Goal: Information Seeking & Learning: Learn about a topic

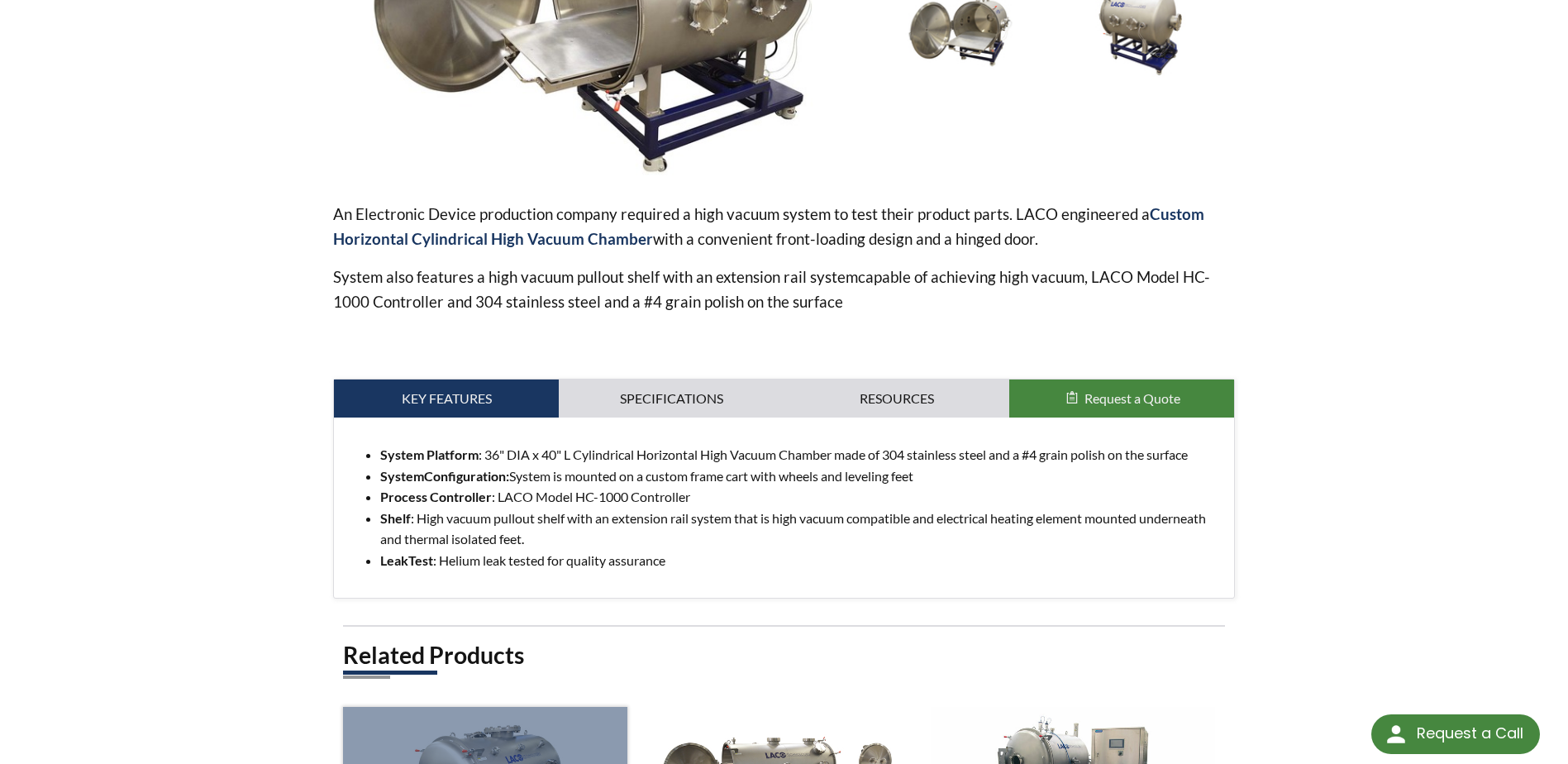
scroll to position [331, 0]
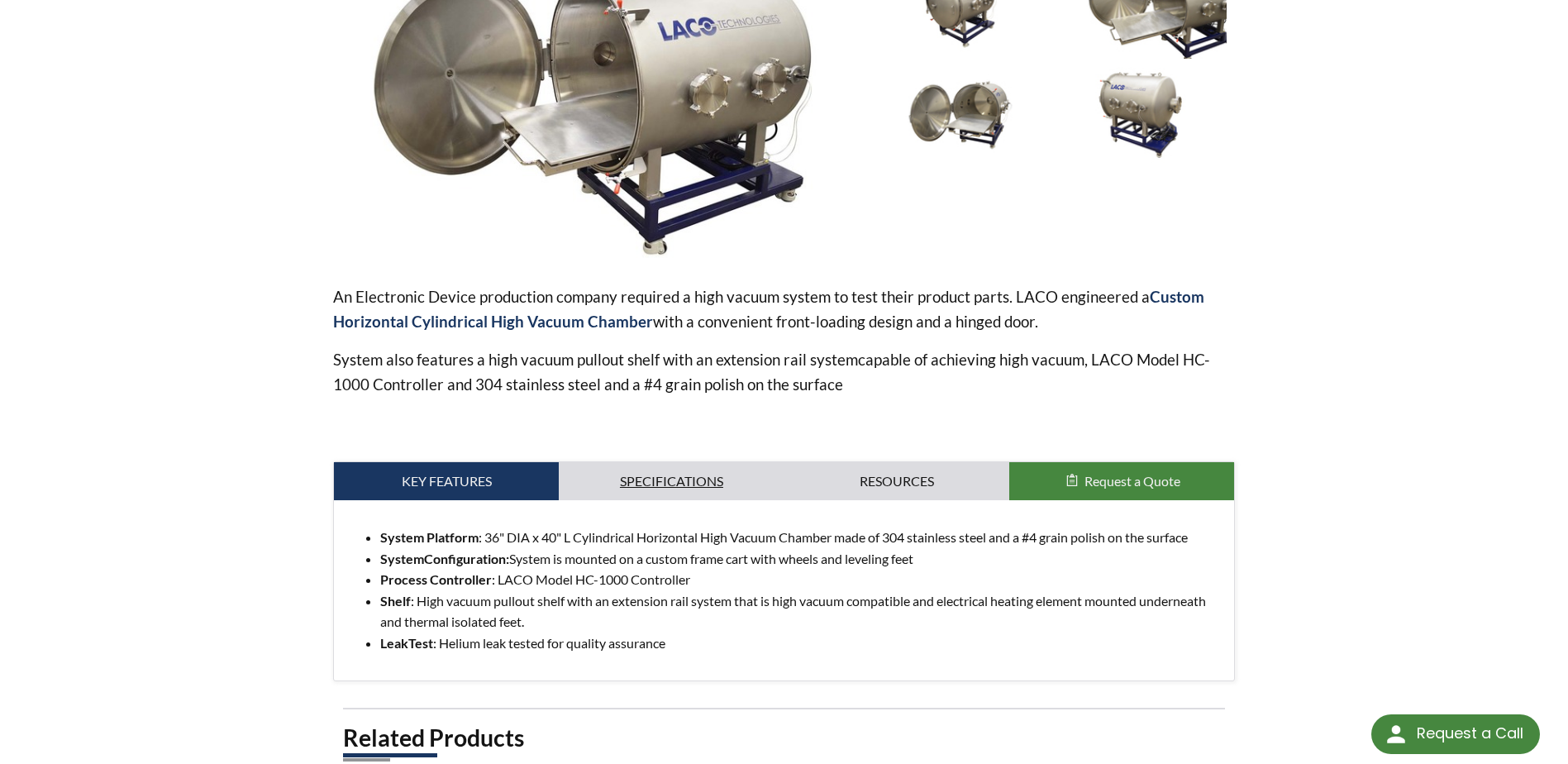
click at [635, 472] on link "Specifications" at bounding box center [670, 481] width 224 height 38
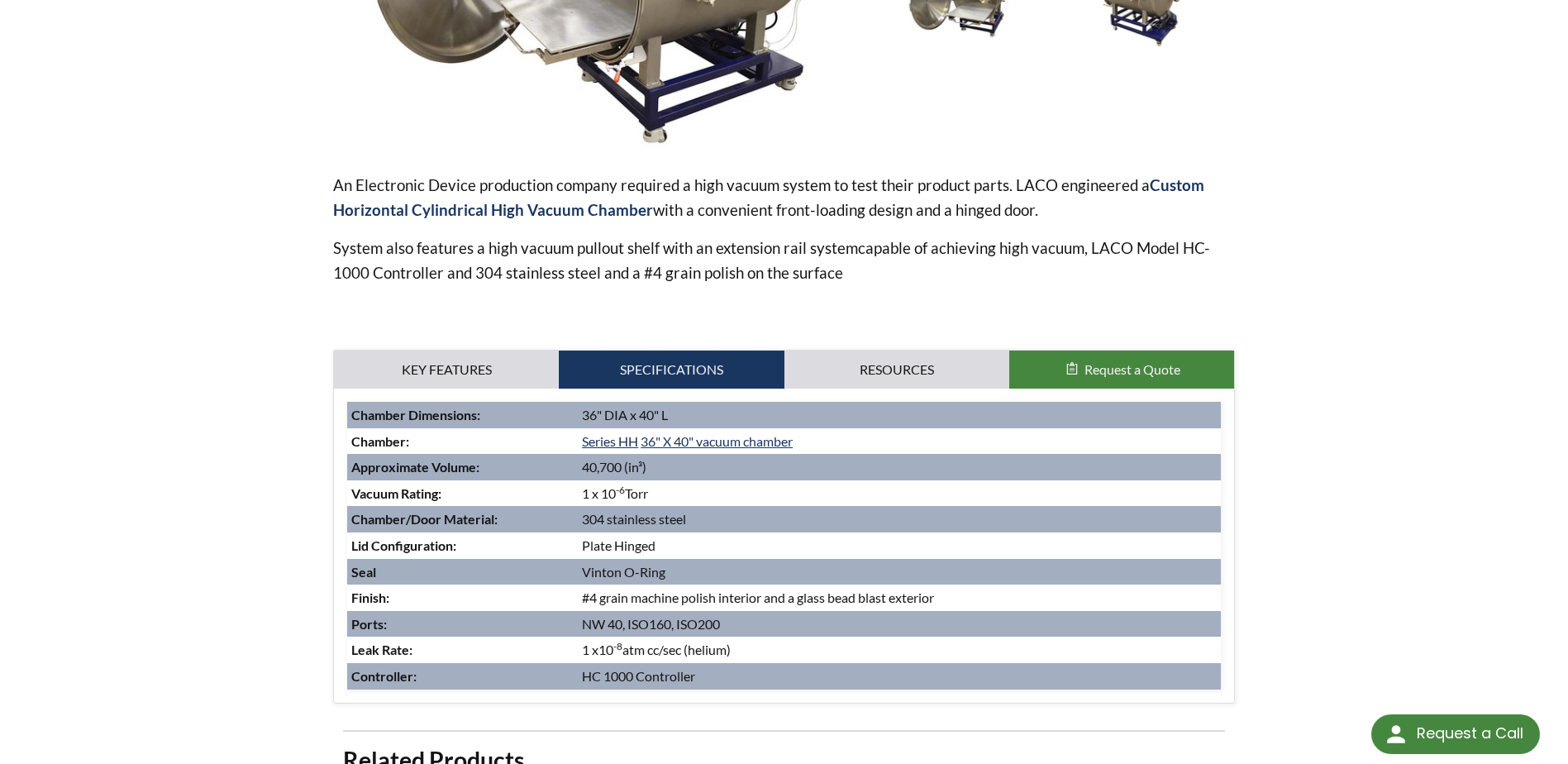
scroll to position [414, 0]
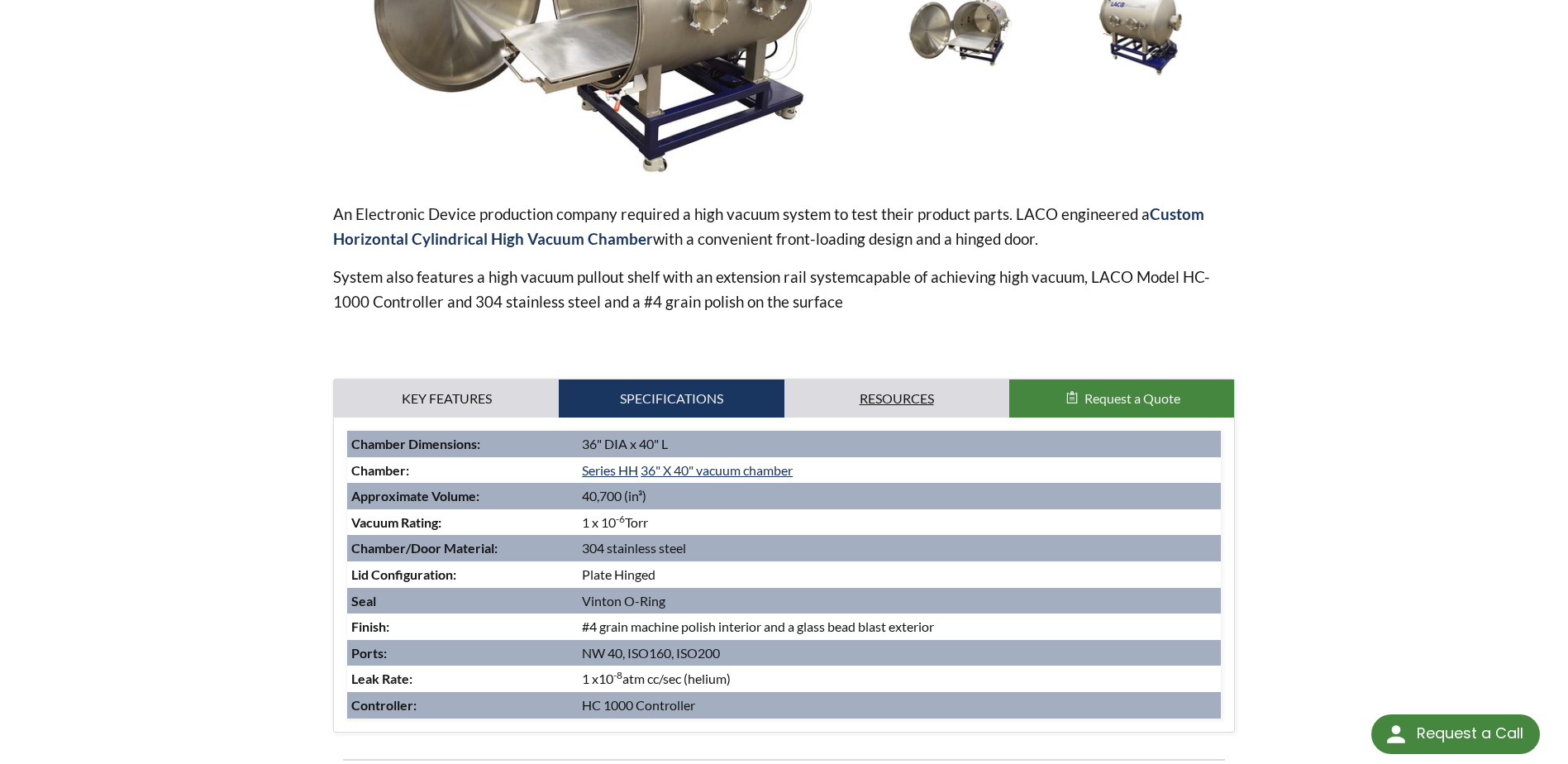
click at [941, 382] on link "Resources" at bounding box center [896, 398] width 224 height 38
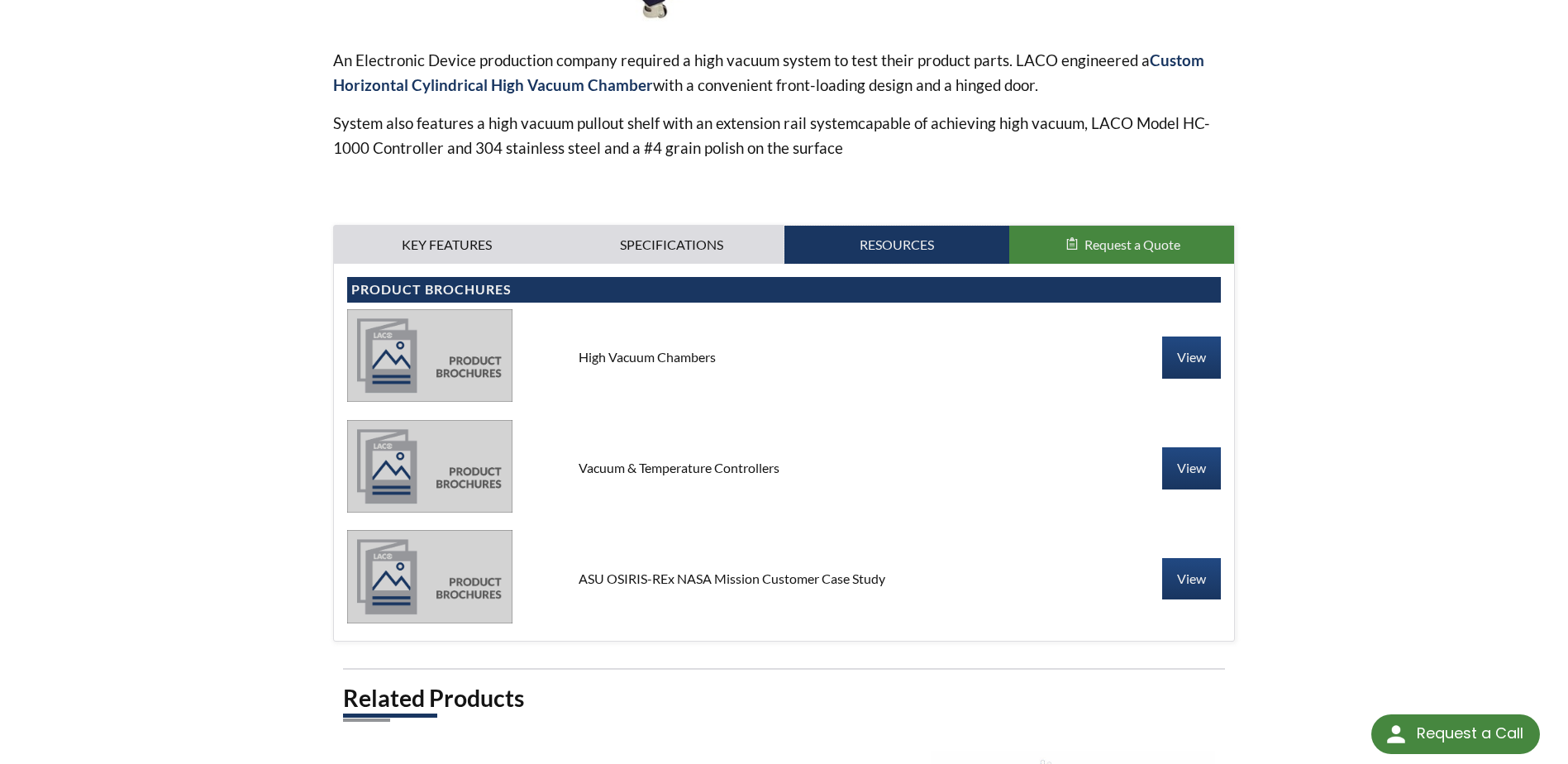
scroll to position [579, 0]
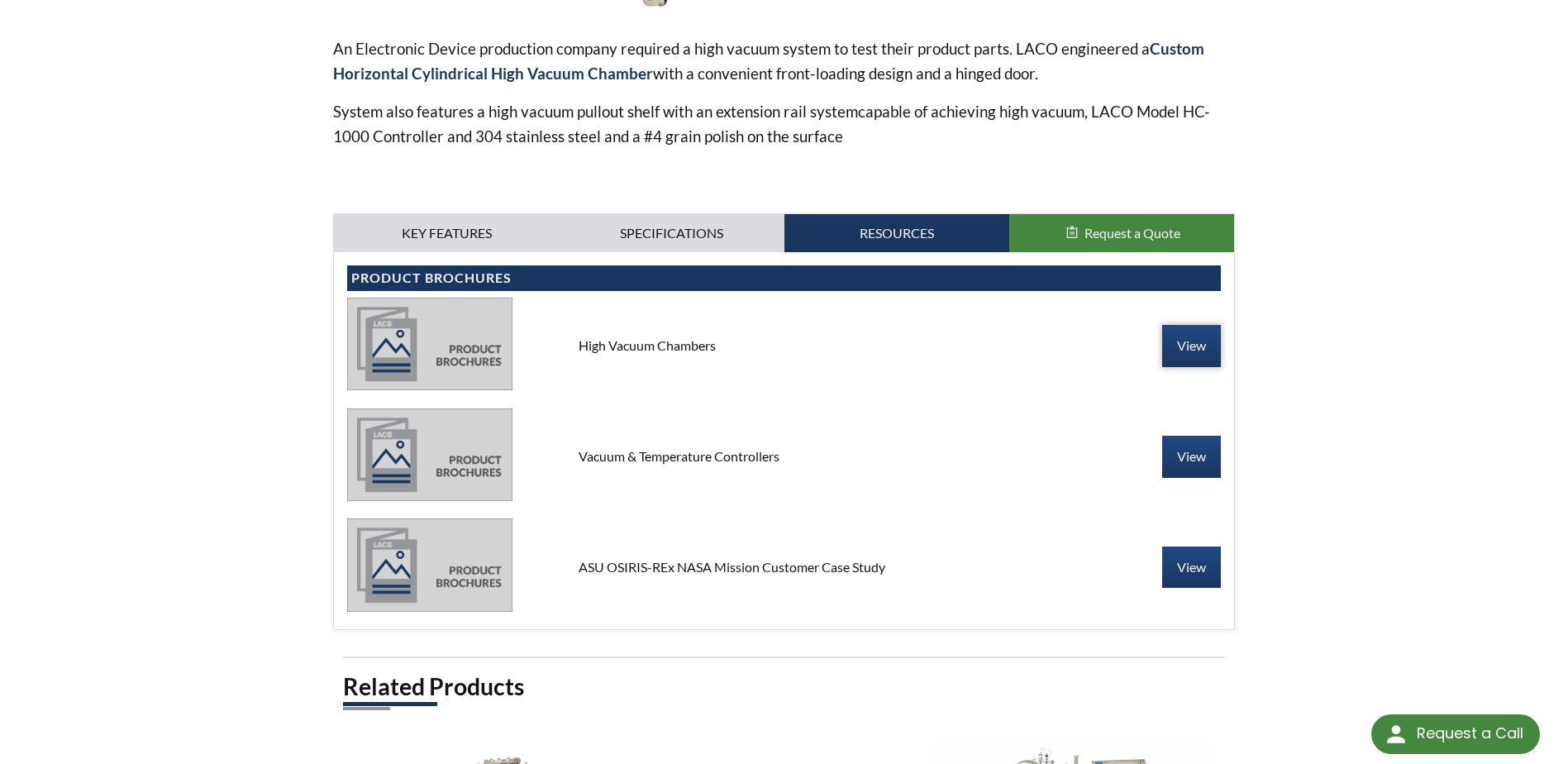
click at [1174, 346] on link "View" at bounding box center [1191, 345] width 59 height 42
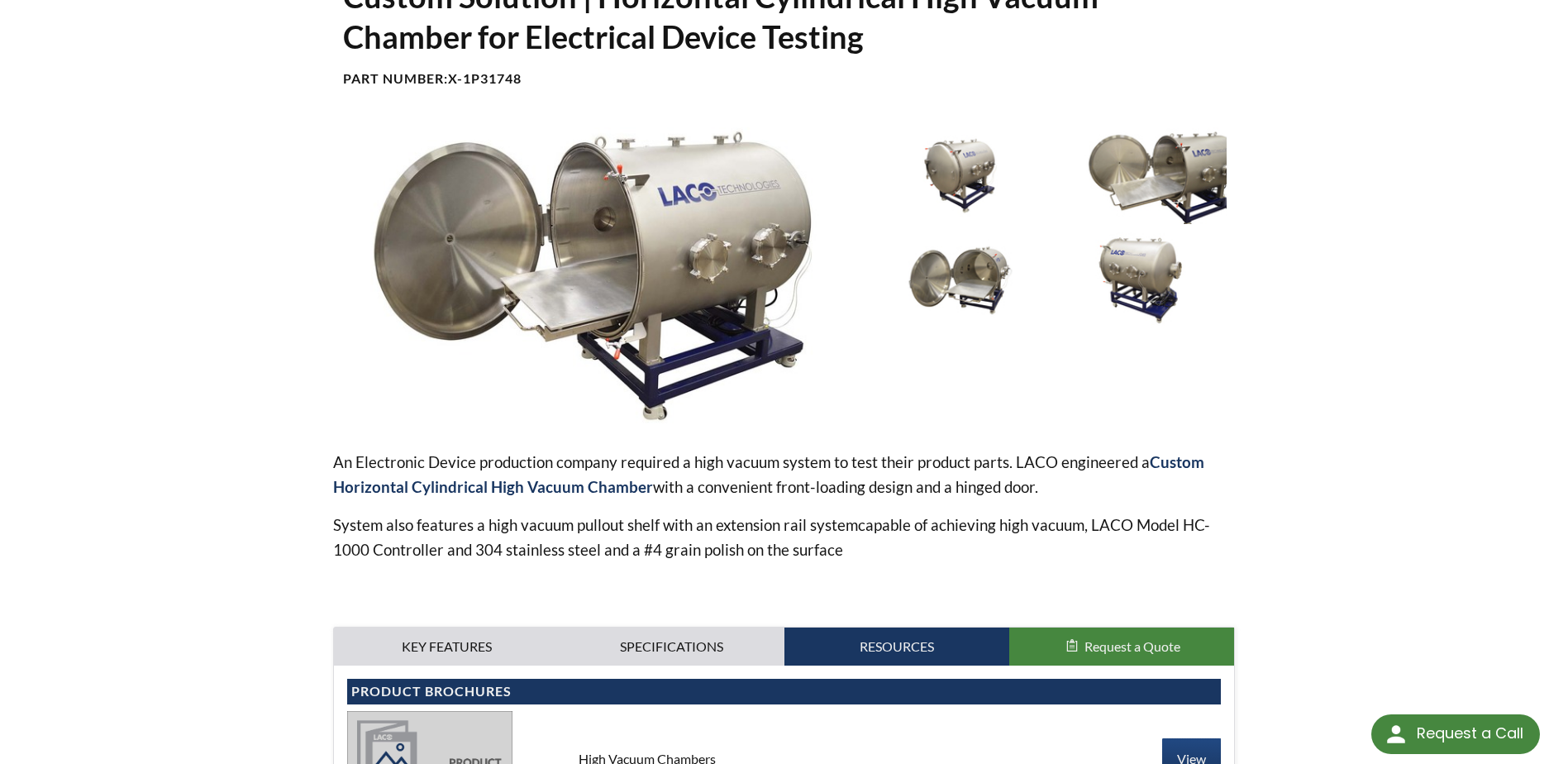
scroll to position [0, 0]
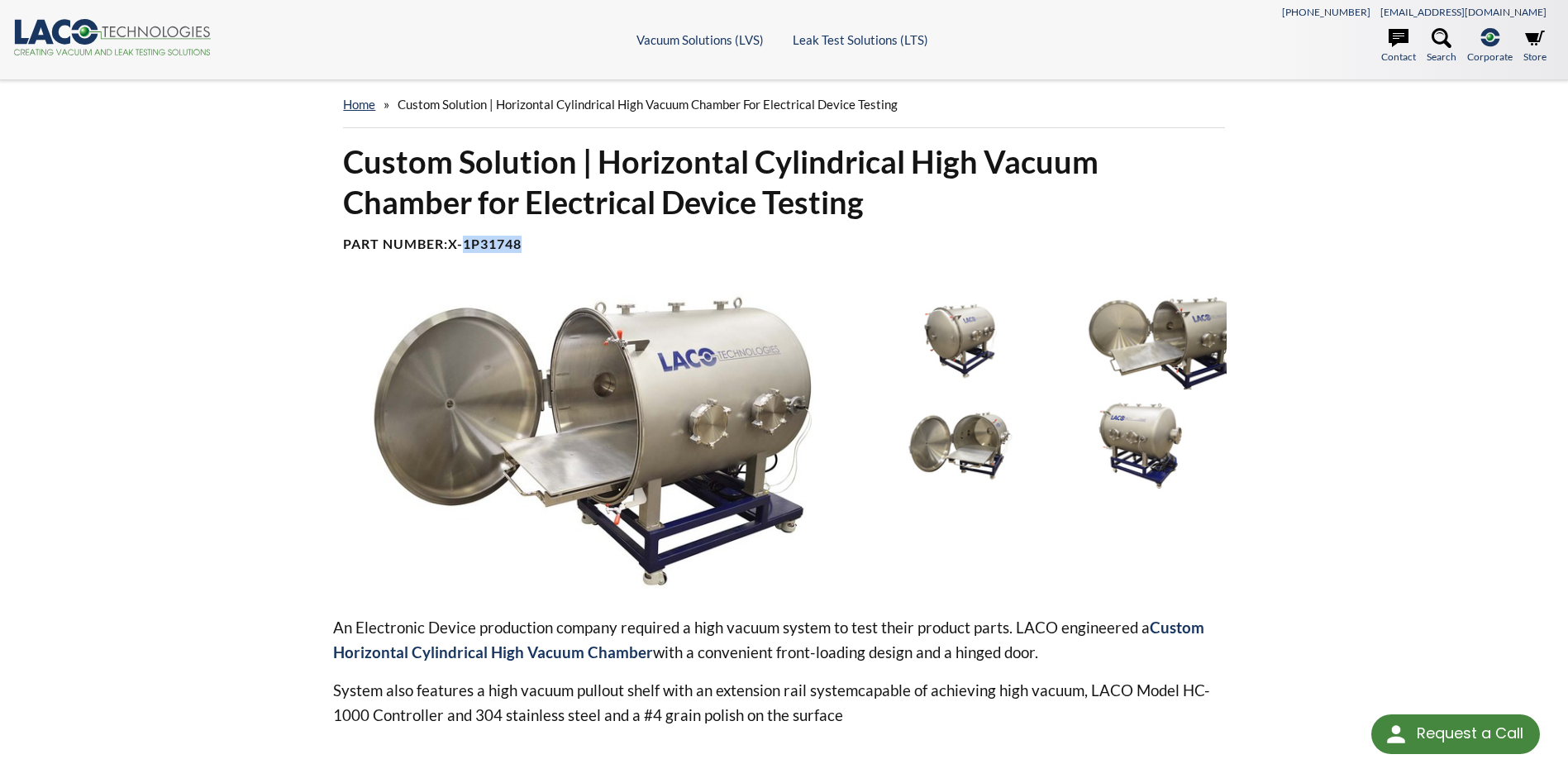
drag, startPoint x: 469, startPoint y: 246, endPoint x: 526, endPoint y: 245, distance: 57.0
click at [521, 245] on b "X-1P31748" at bounding box center [484, 244] width 74 height 16
copy b "1P31748"
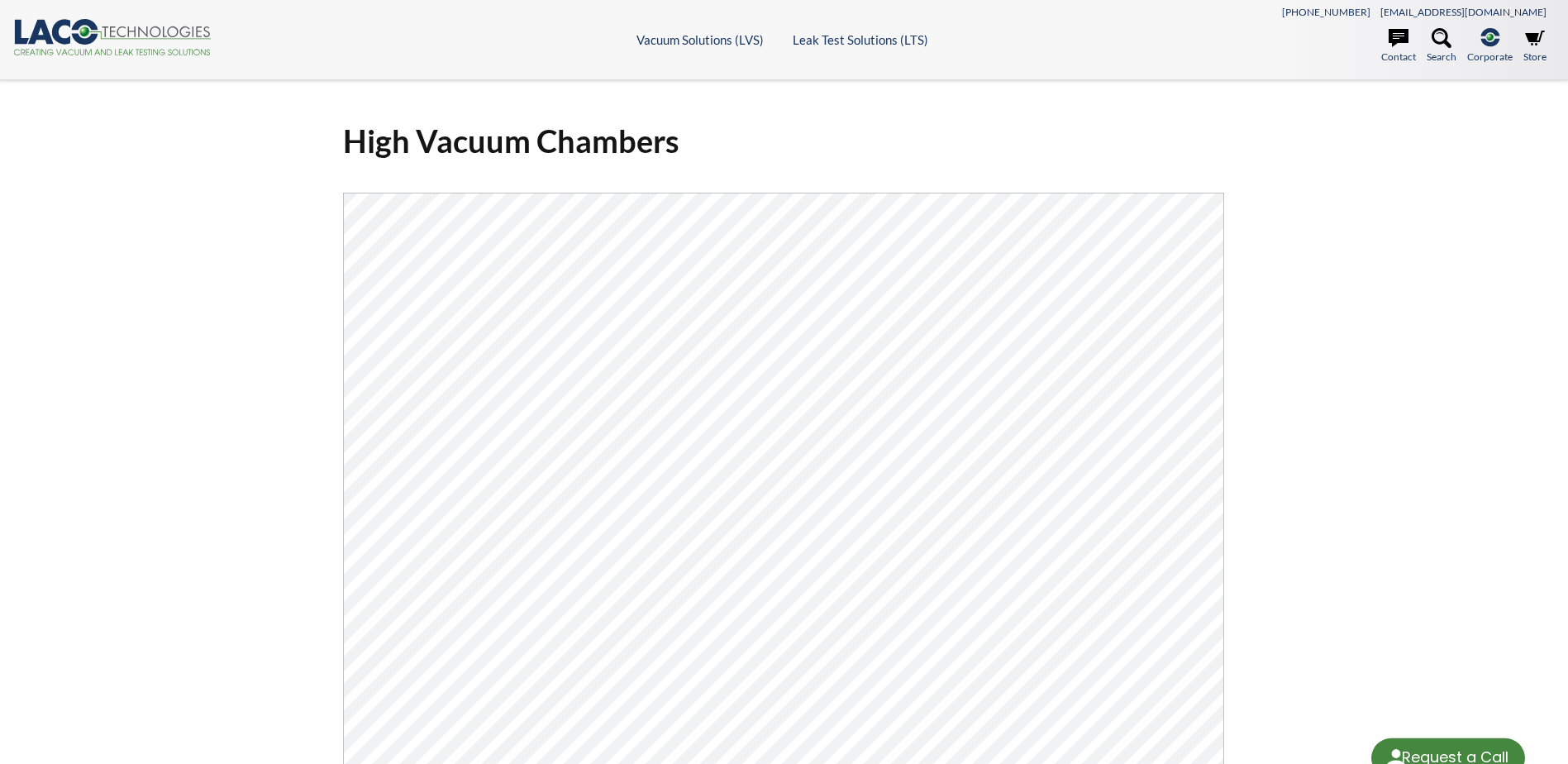
select select "Language Translate Widget"
